Goal: Navigation & Orientation: Understand site structure

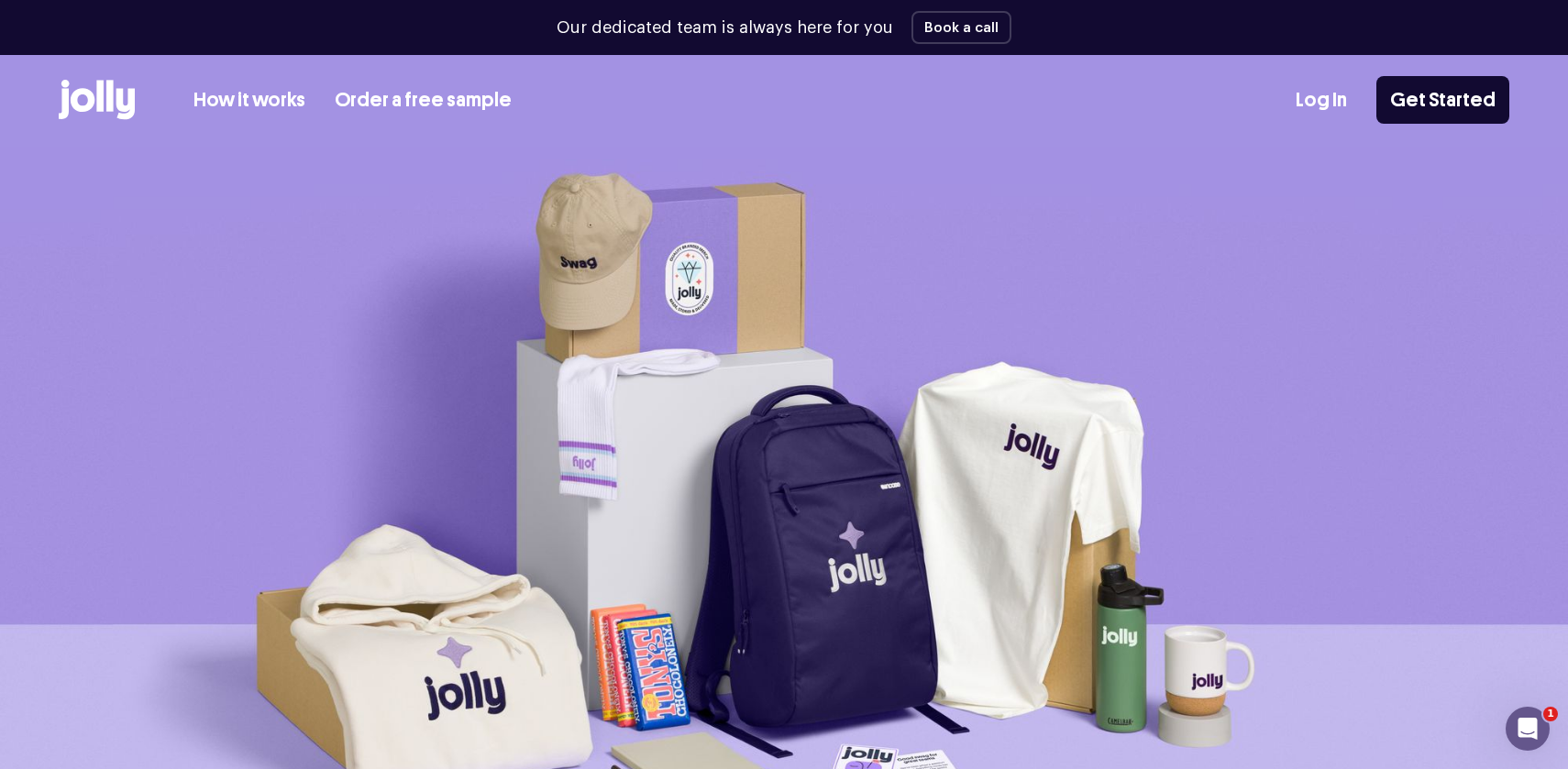
click at [1347, 112] on link "Log In" at bounding box center [1322, 100] width 51 height 31
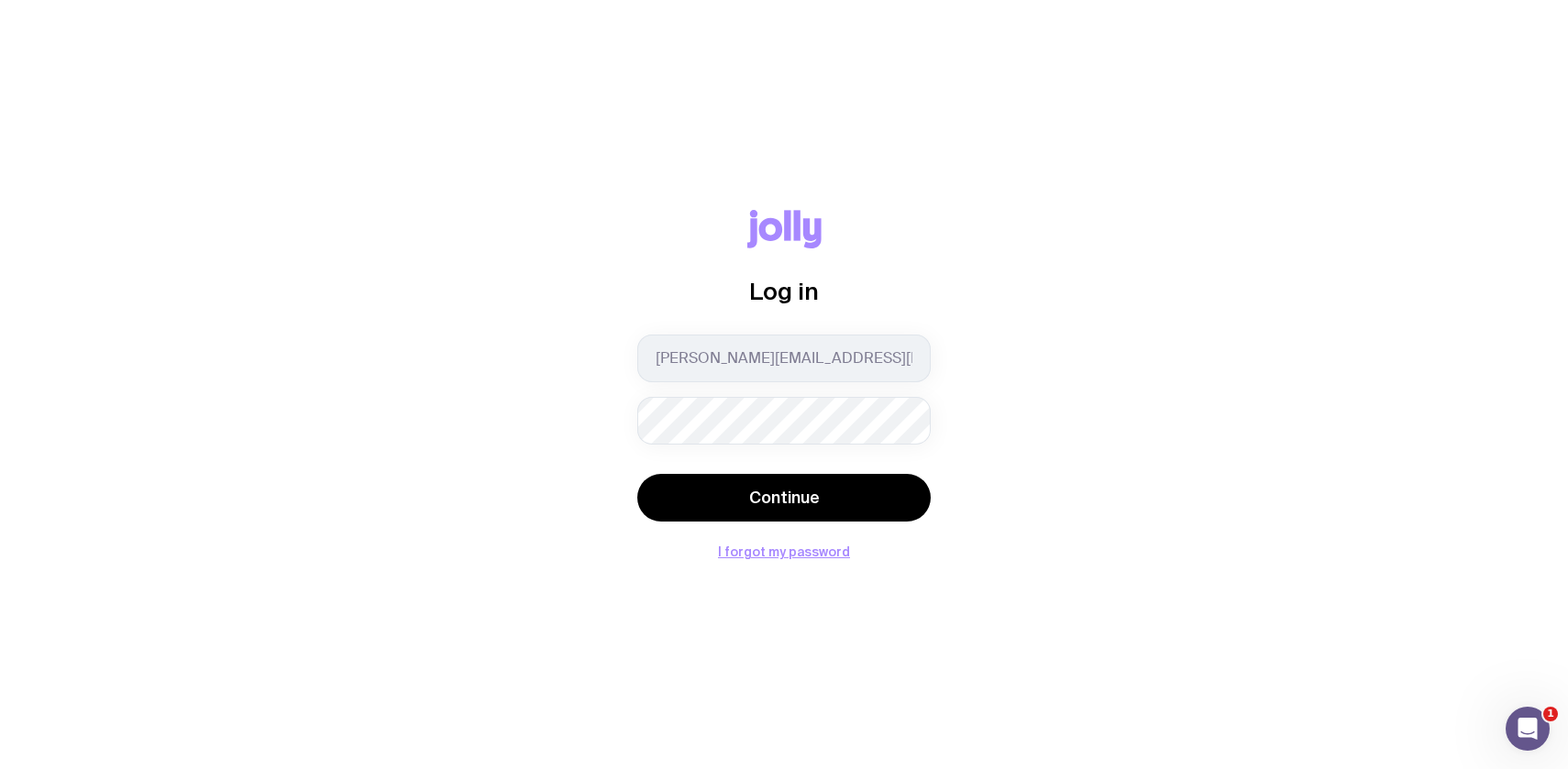
click at [1089, 376] on div "Log in erin.dunn@banked.com Continue I forgot my password" at bounding box center [784, 384] width 1480 height 349
click at [638, 474] on button "Continue" at bounding box center [784, 498] width 294 height 47
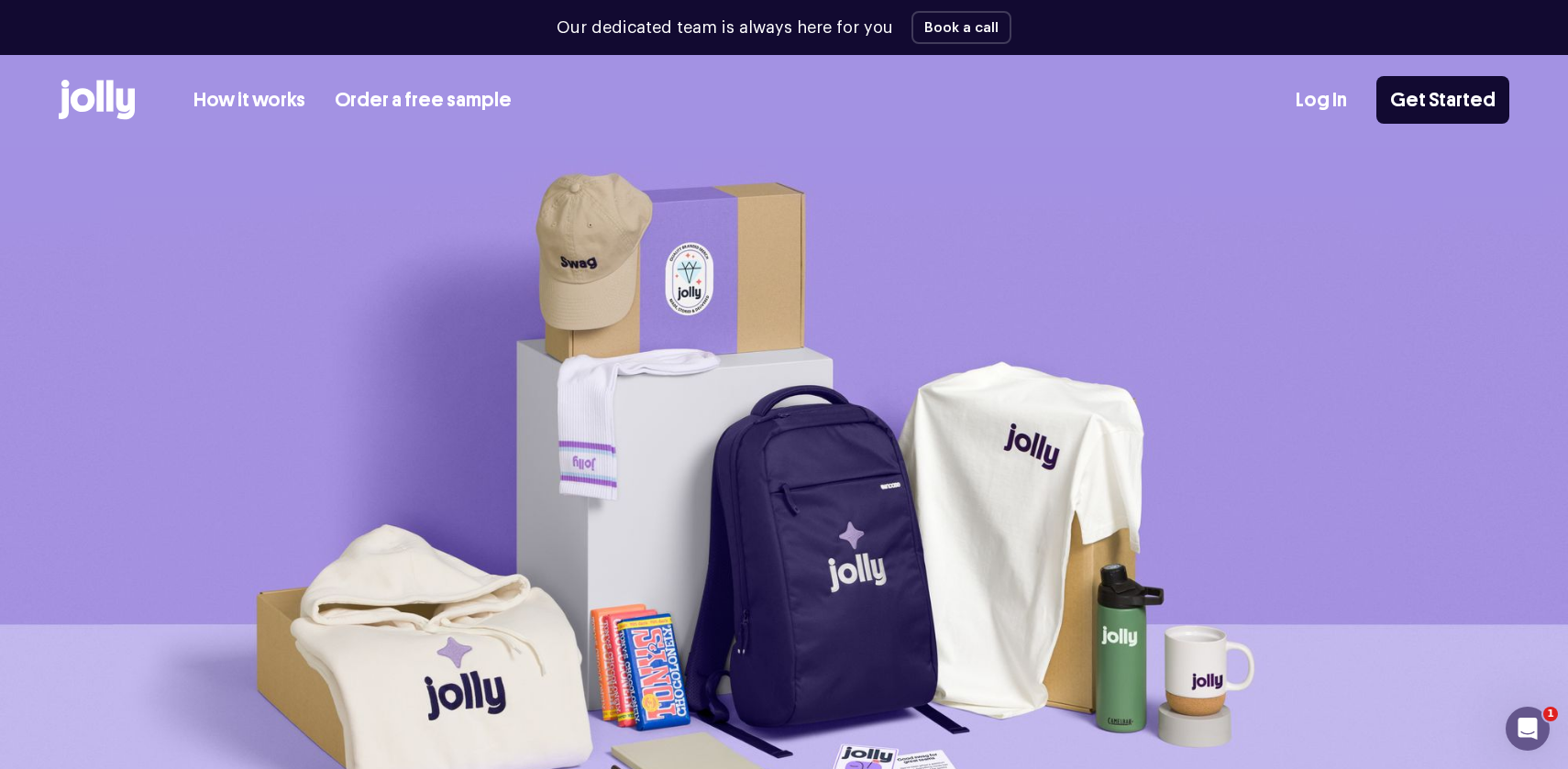
click at [1326, 100] on link "Log In" at bounding box center [1322, 100] width 51 height 31
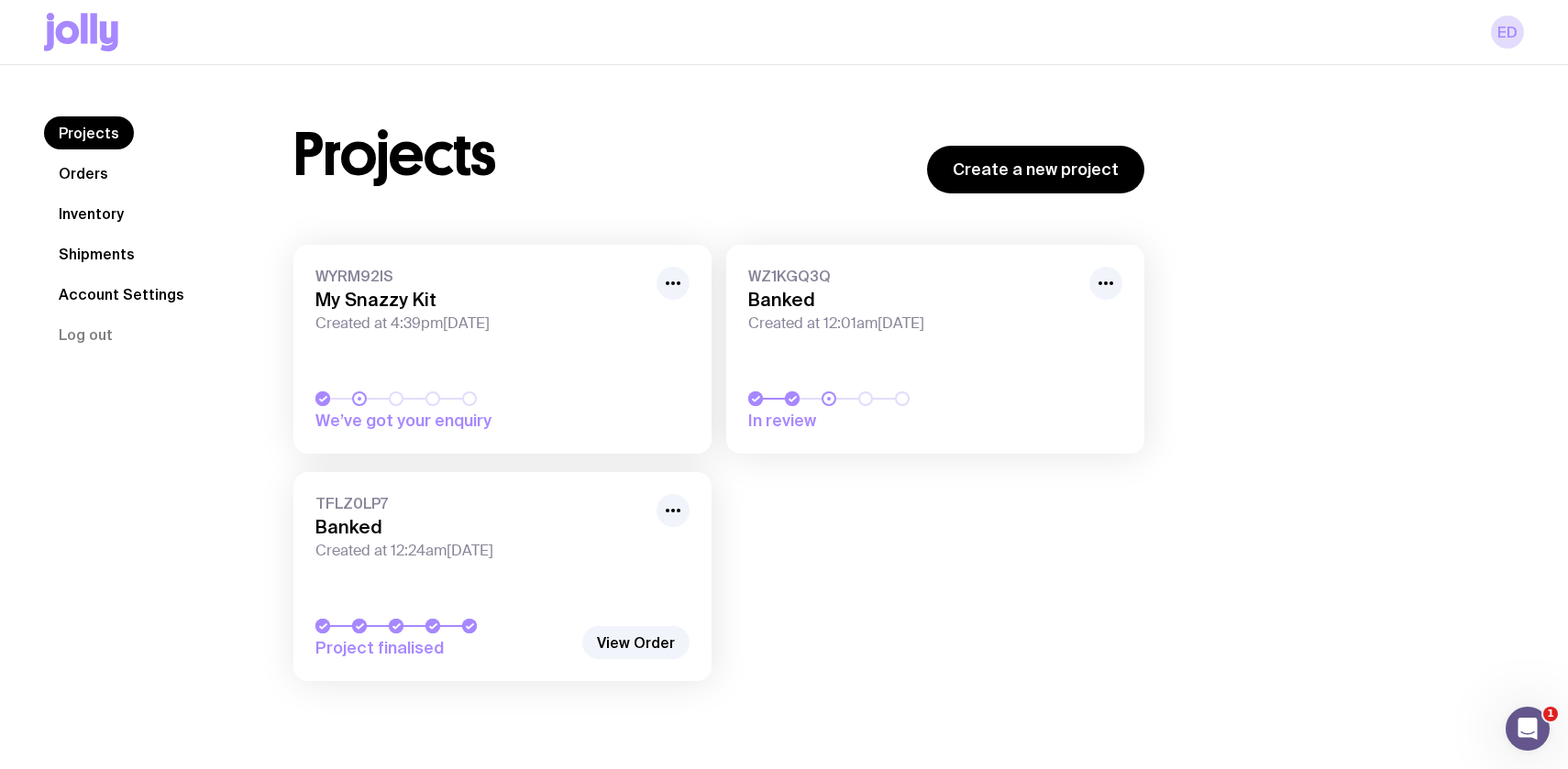
click at [90, 174] on link "Orders" at bounding box center [84, 173] width 79 height 33
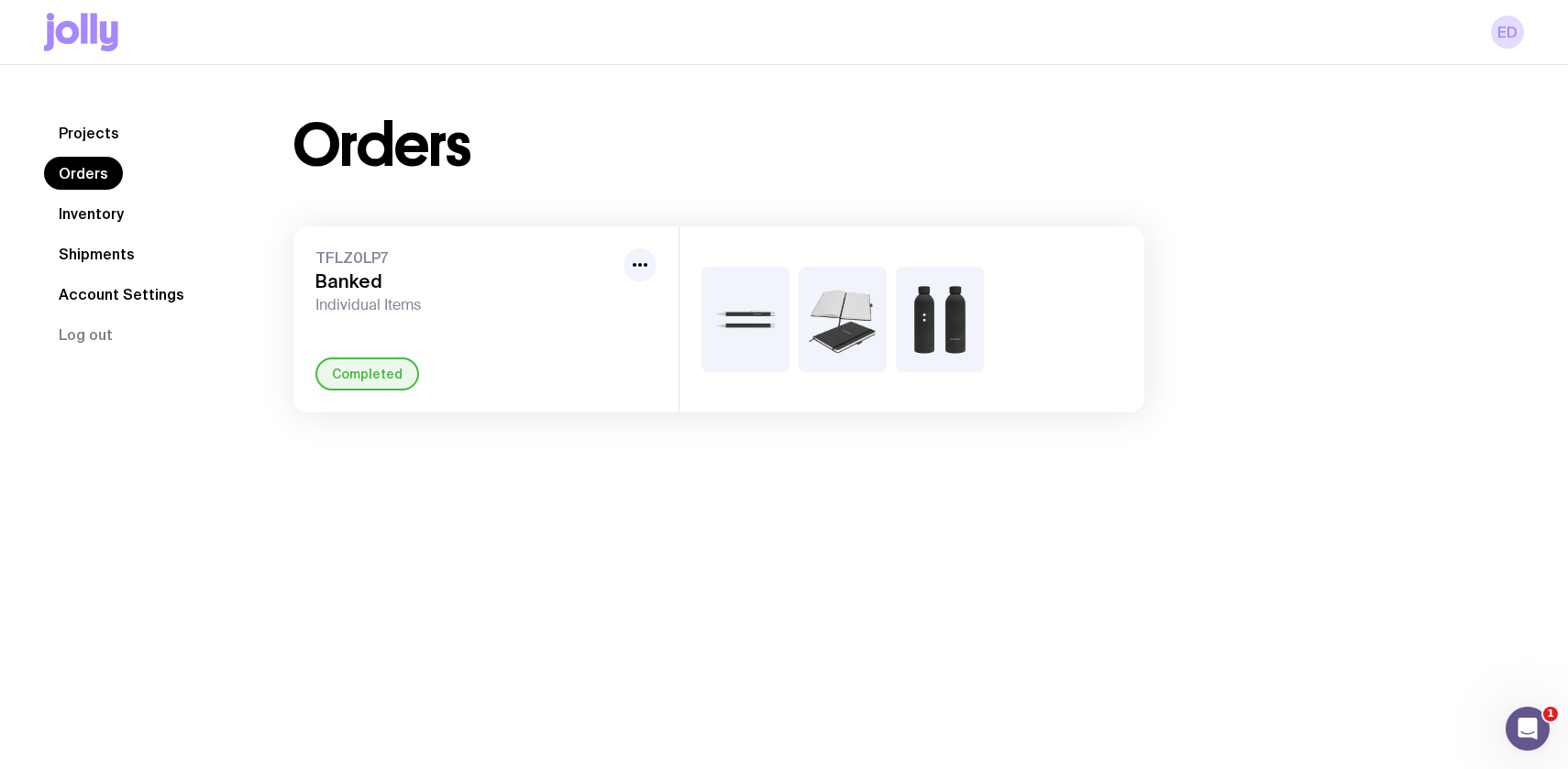
click at [86, 212] on link "Inventory" at bounding box center [92, 213] width 95 height 33
click at [90, 251] on link "Shipments" at bounding box center [97, 253] width 106 height 33
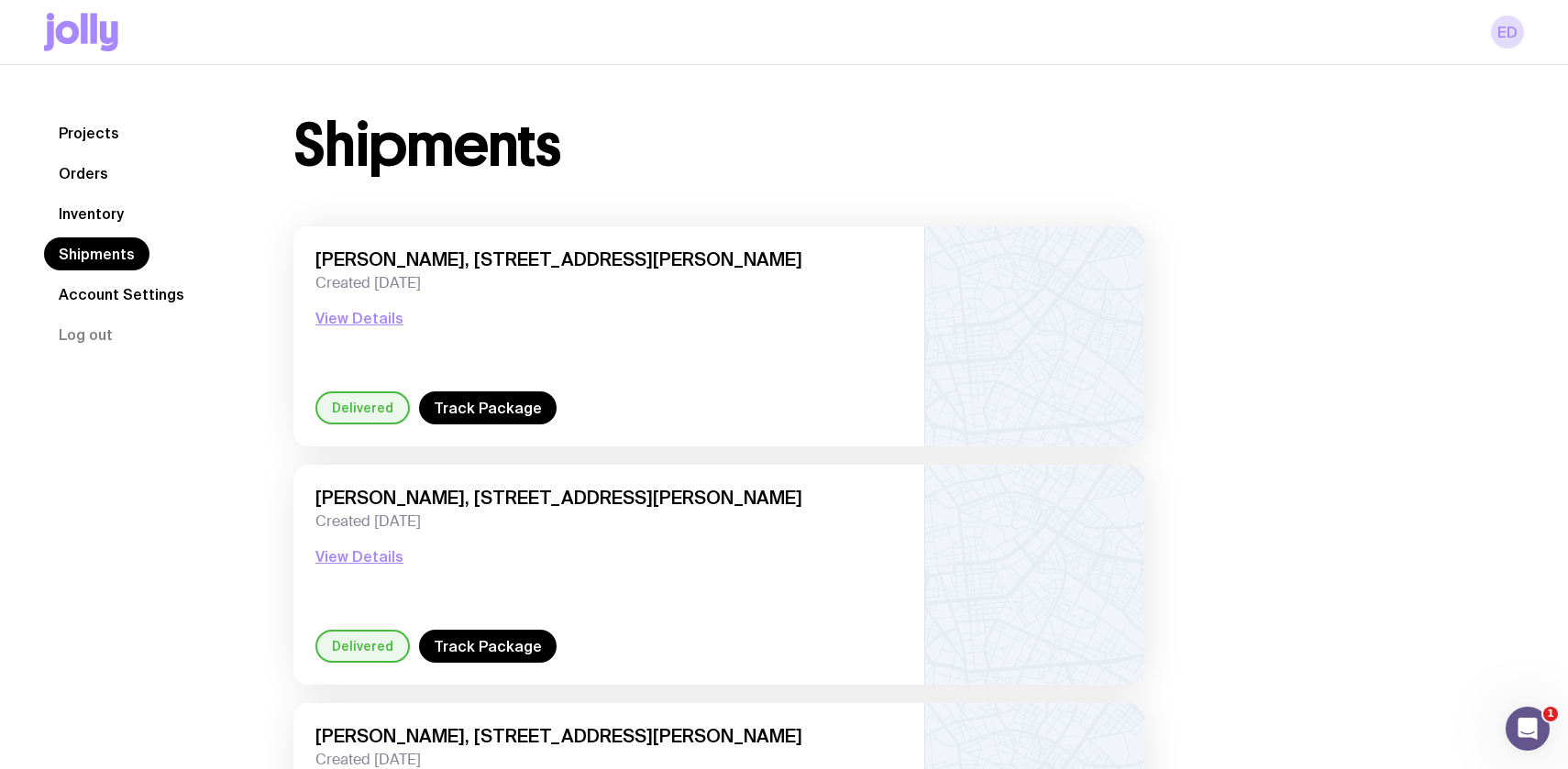
click at [96, 292] on link "Account Settings" at bounding box center [122, 294] width 155 height 33
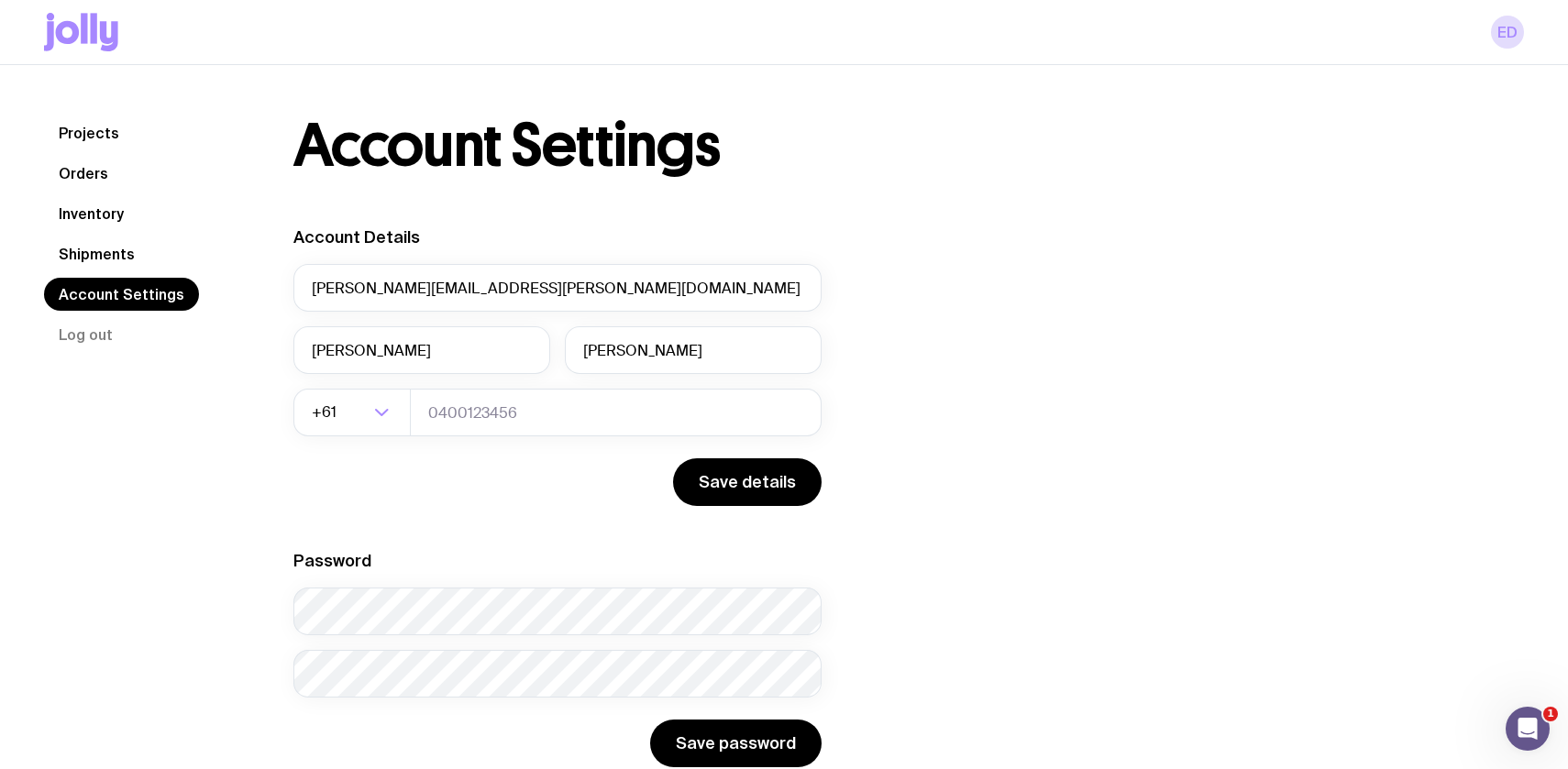
click at [78, 245] on link "Shipments" at bounding box center [97, 253] width 106 height 33
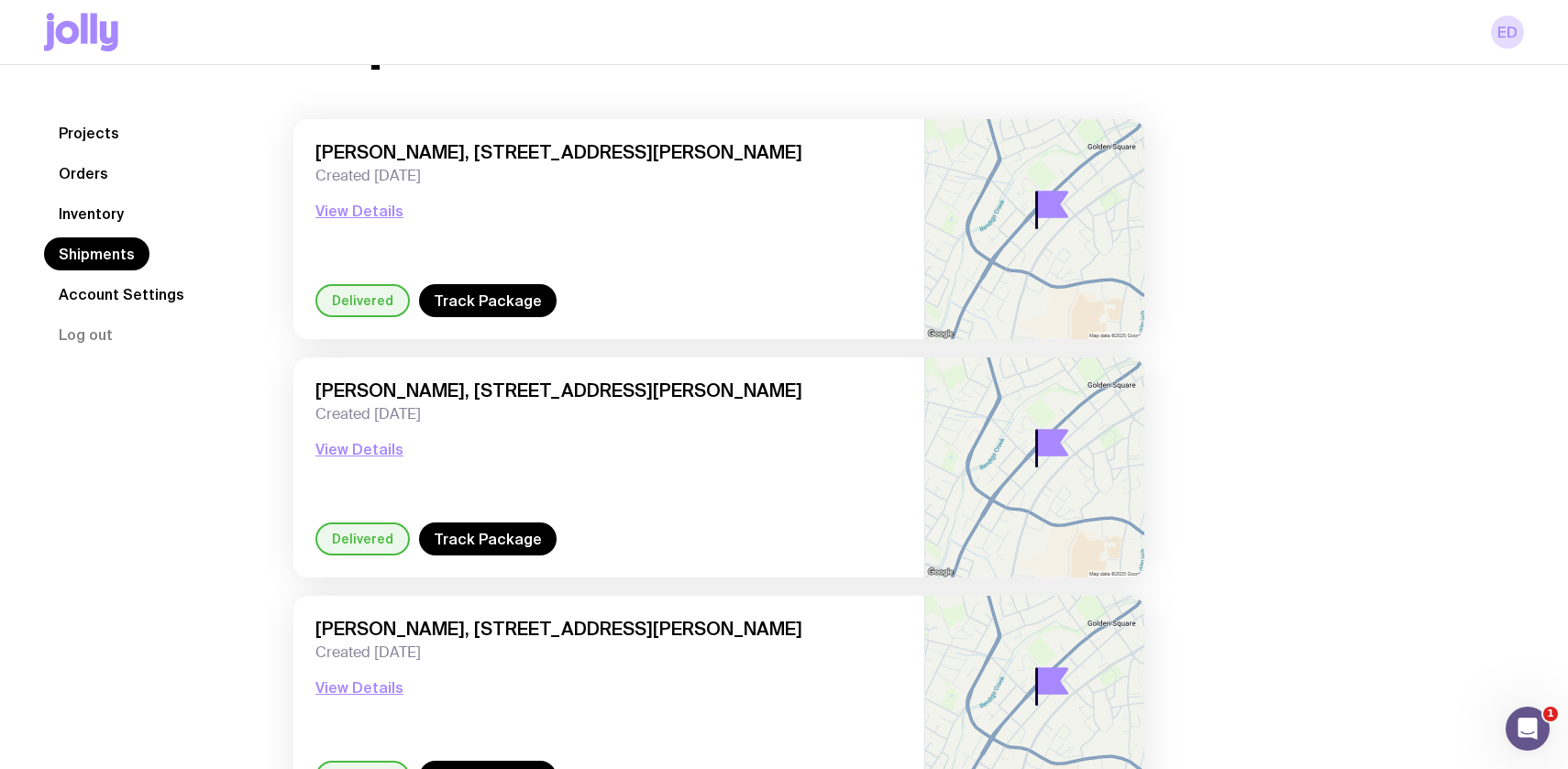
scroll to position [105, 0]
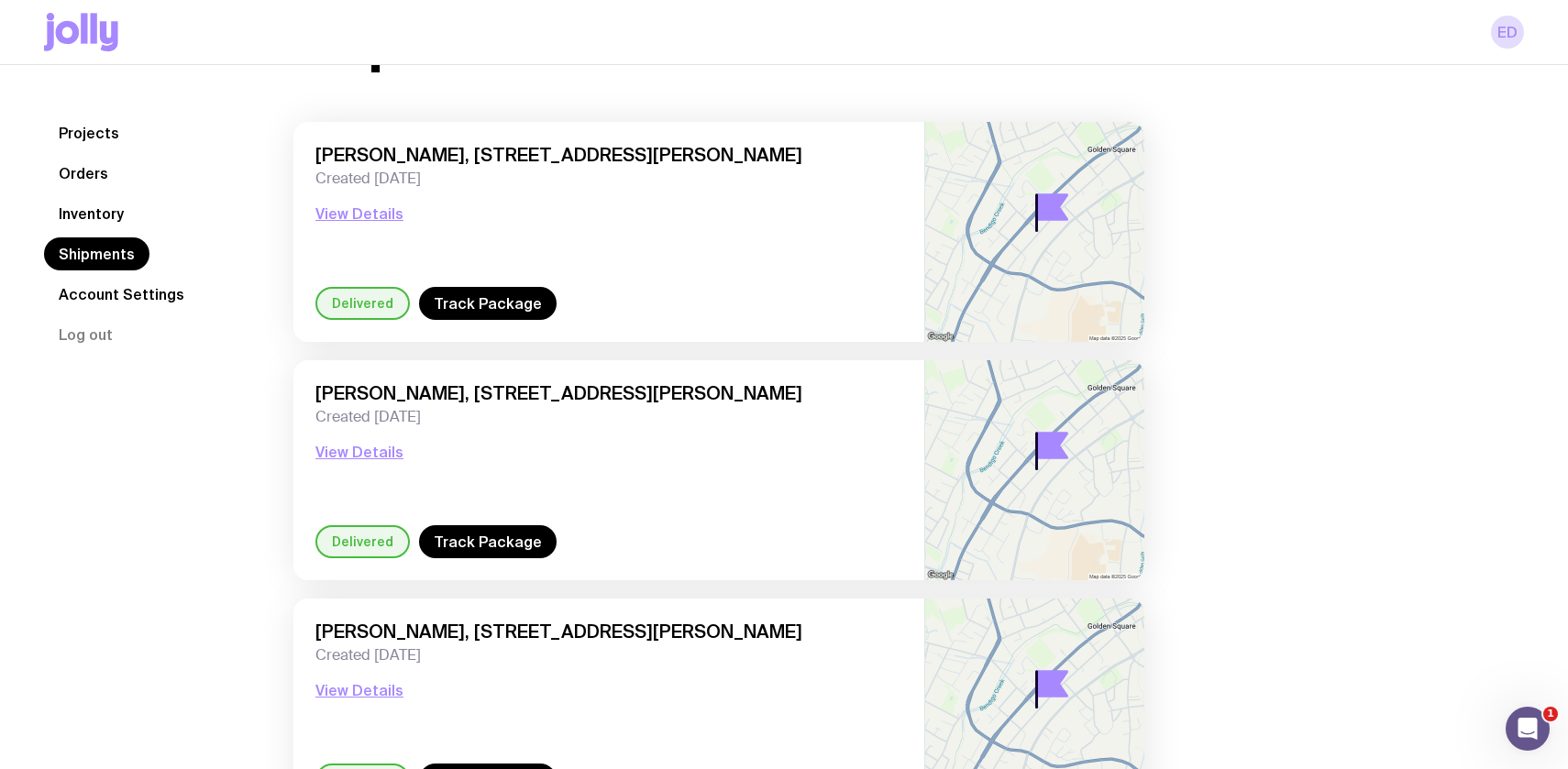
click at [126, 207] on link "Inventory" at bounding box center [92, 213] width 95 height 33
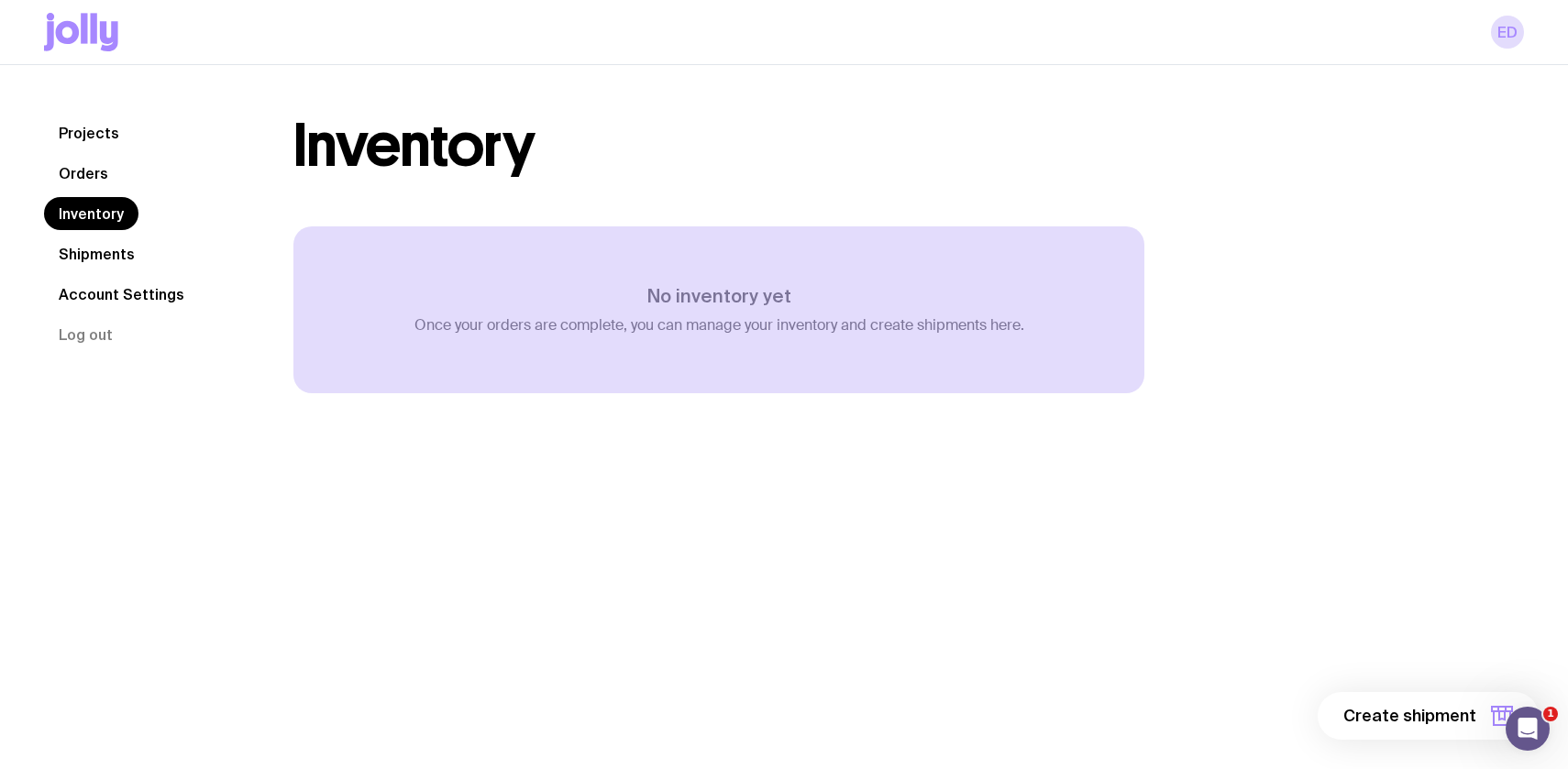
scroll to position [65, 0]
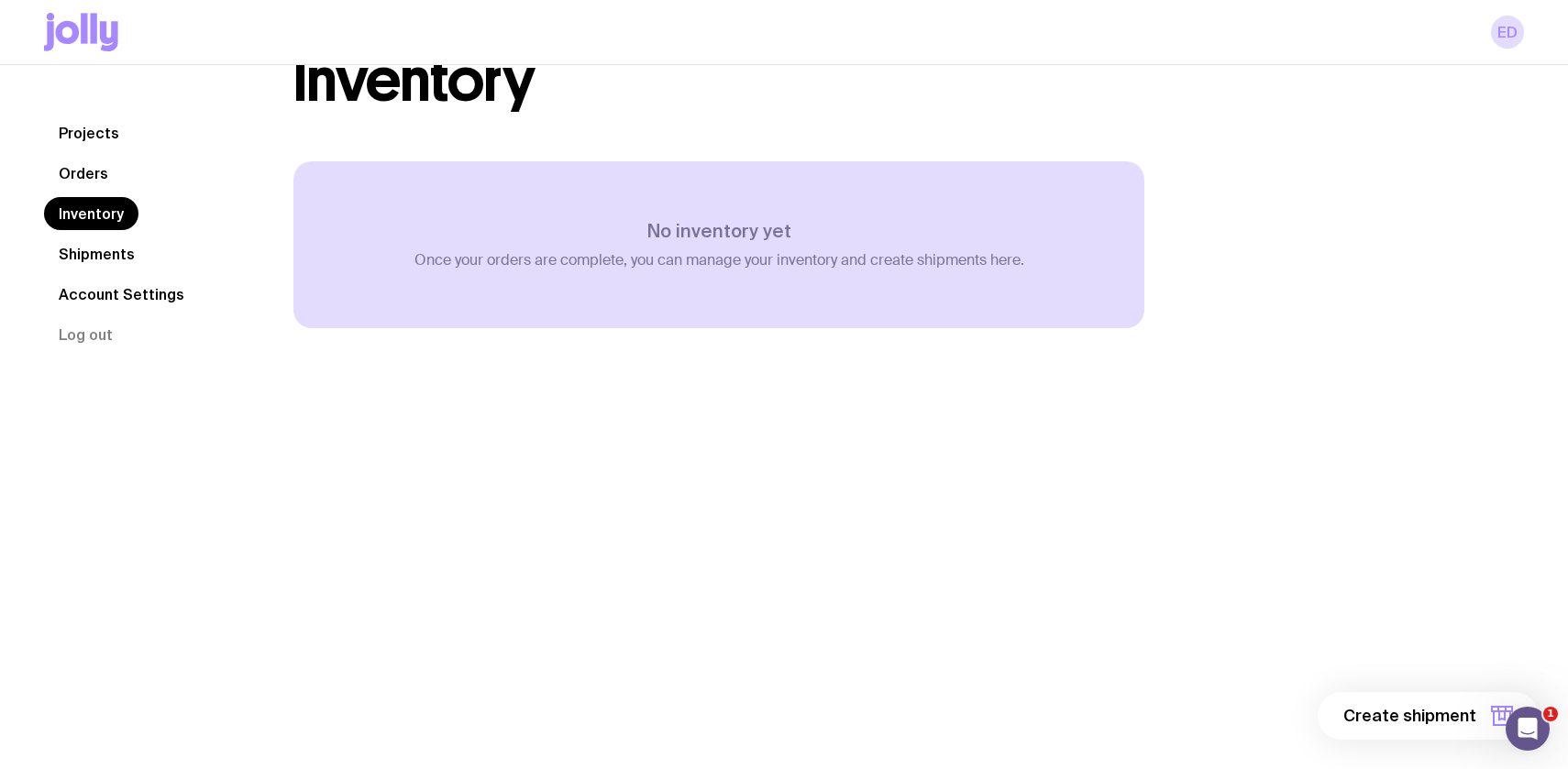
click at [101, 167] on link "Orders" at bounding box center [84, 173] width 79 height 33
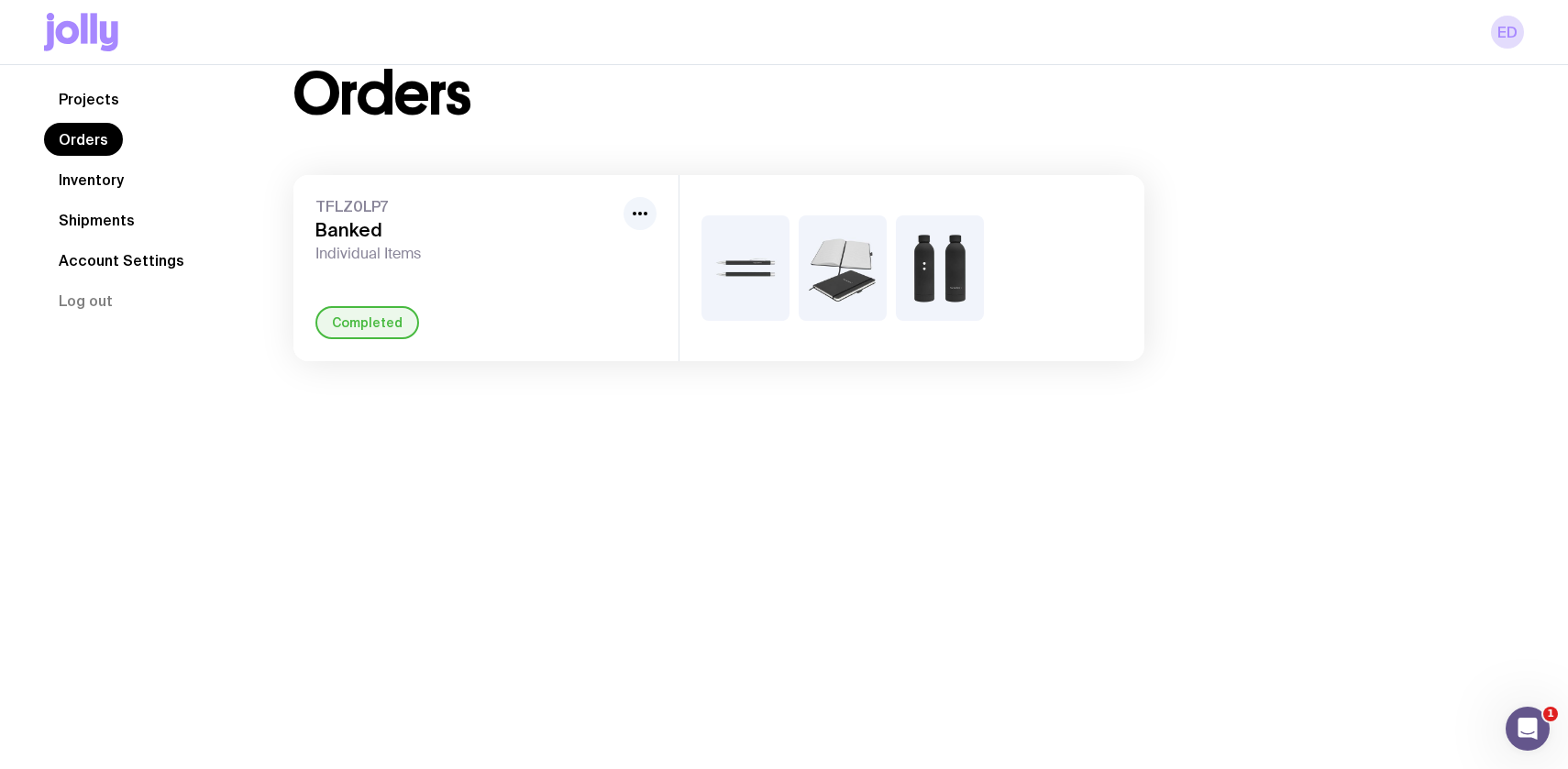
scroll to position [65, 0]
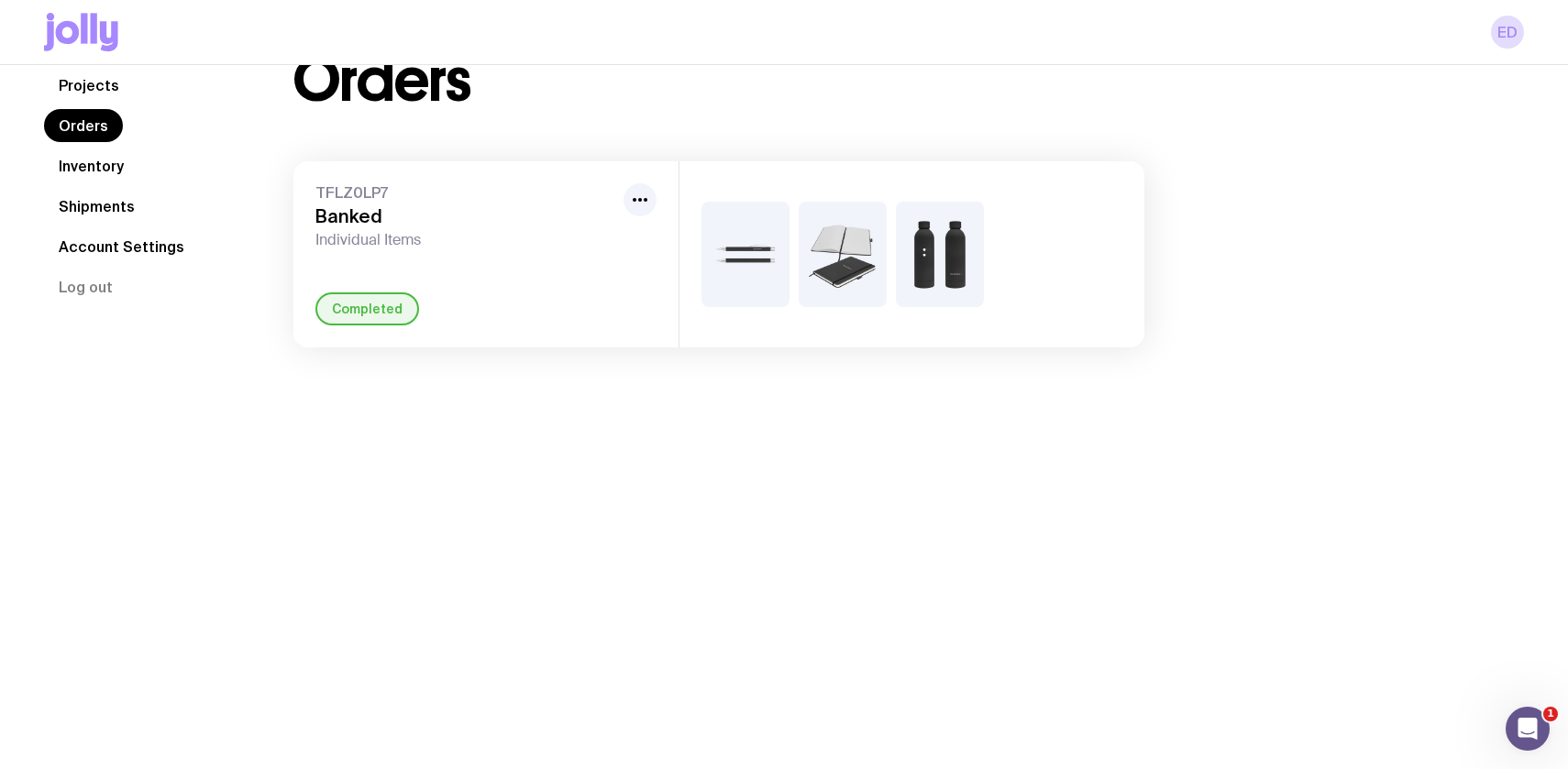
click at [73, 75] on link "Projects" at bounding box center [89, 85] width 90 height 33
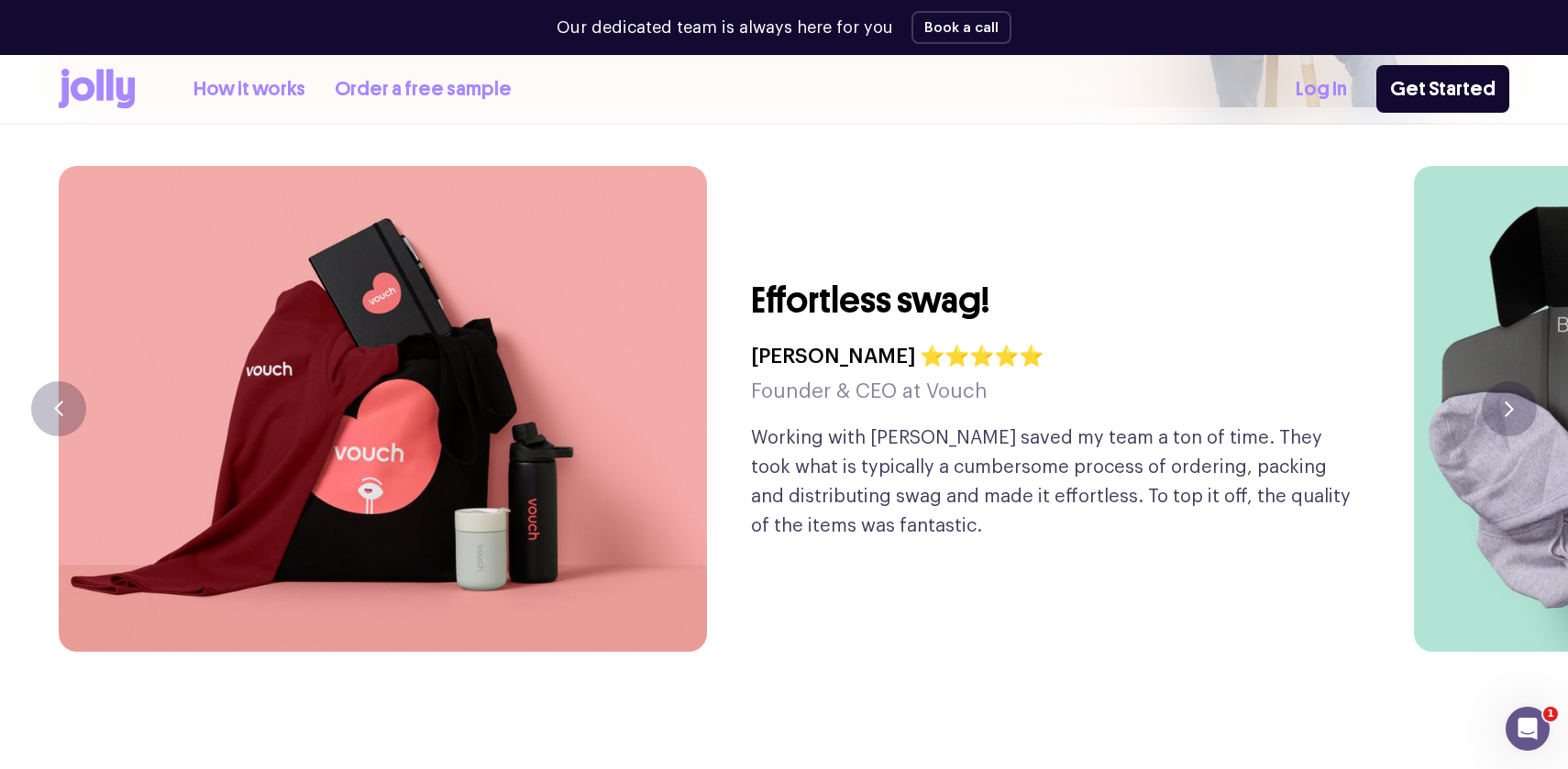
scroll to position [5177, 0]
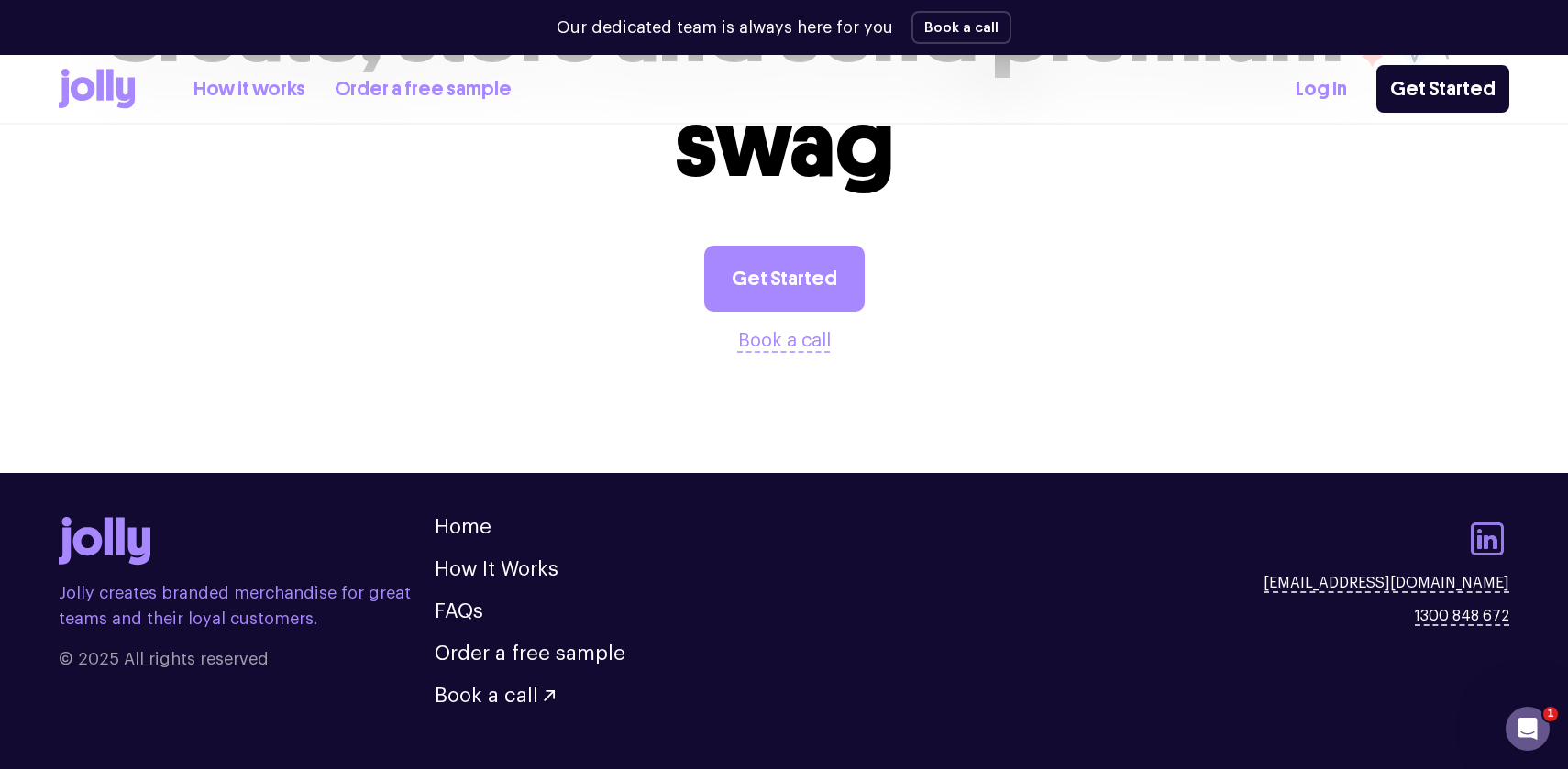
click at [1494, 517] on icon at bounding box center [1487, 539] width 44 height 44
